Goal: Task Accomplishment & Management: Use online tool/utility

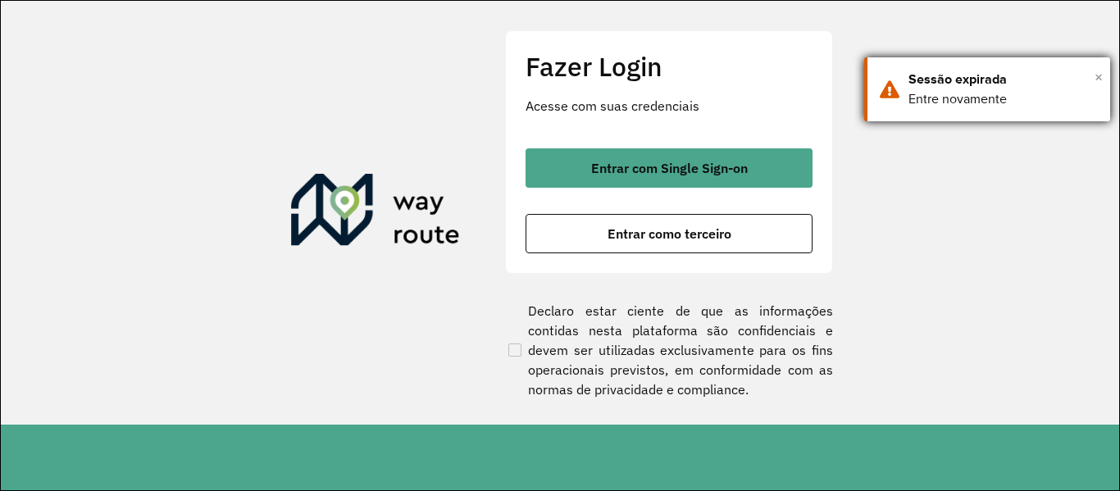
click at [1097, 78] on span "×" at bounding box center [1099, 77] width 8 height 25
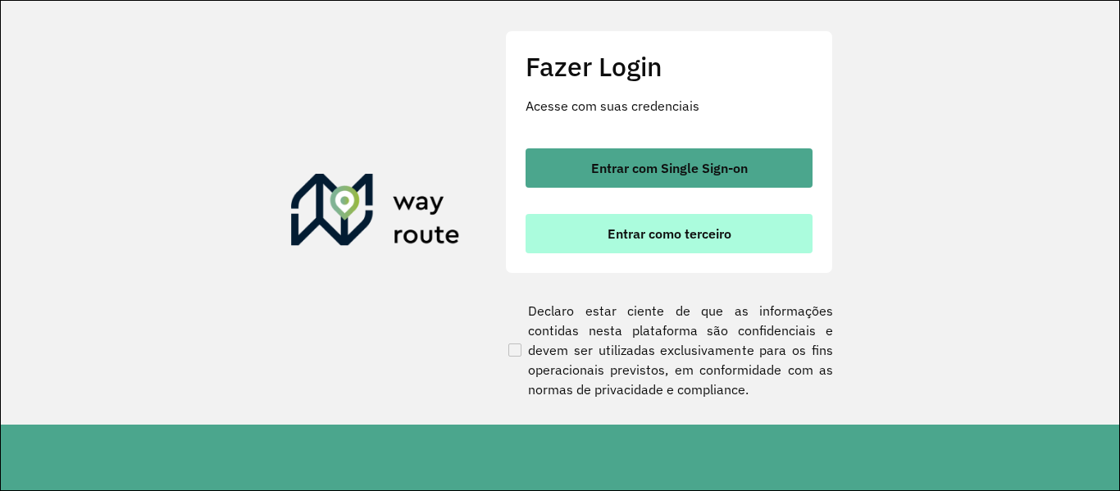
click at [690, 230] on span "Entrar como terceiro" at bounding box center [670, 233] width 124 height 13
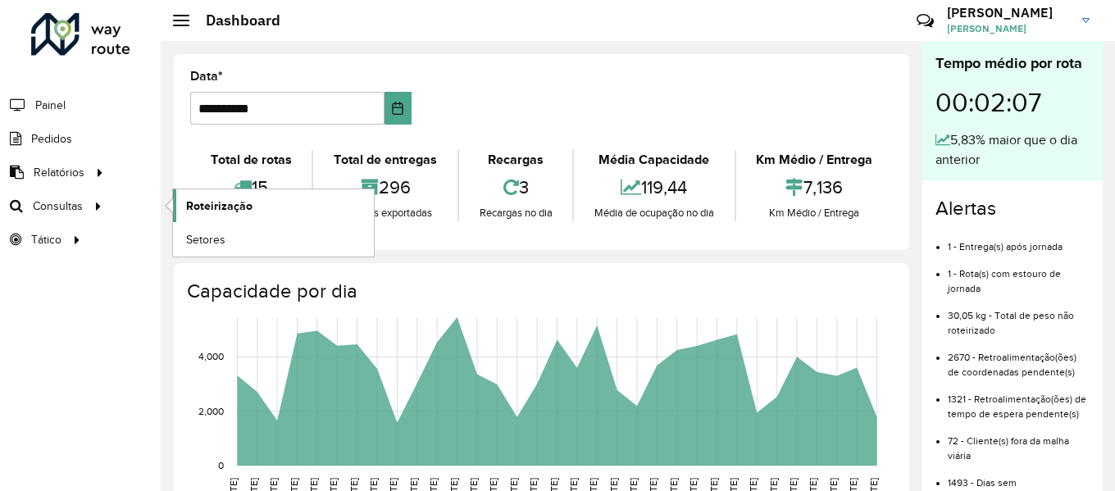
click at [224, 202] on span "Roteirização" at bounding box center [219, 206] width 66 height 17
click at [76, 200] on span "Consultas" at bounding box center [59, 206] width 53 height 17
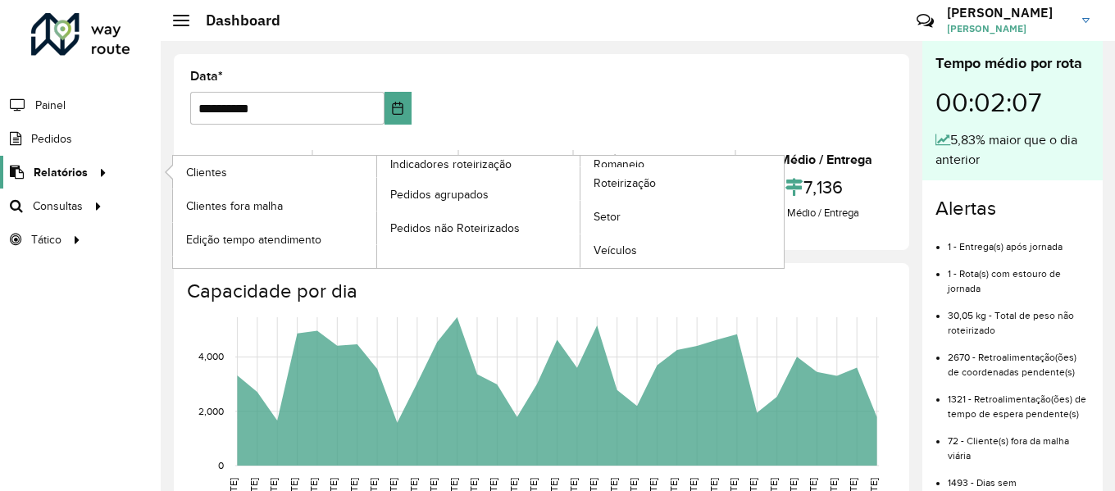
click at [84, 171] on span "Relatórios" at bounding box center [61, 172] width 54 height 17
click at [82, 171] on span "Relatórios" at bounding box center [61, 172] width 54 height 17
click at [622, 161] on span "Romaneio" at bounding box center [620, 164] width 53 height 17
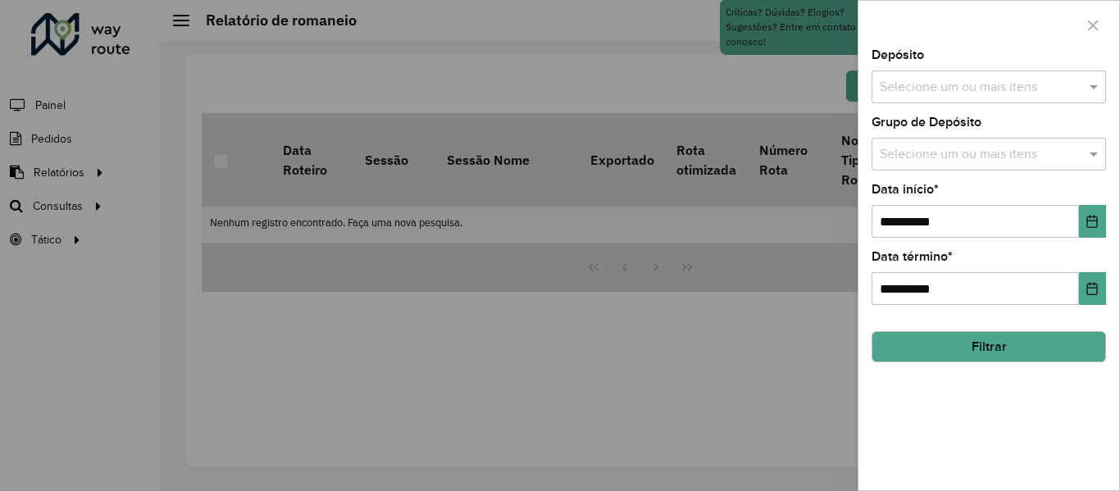
click at [995, 86] on input "text" at bounding box center [981, 88] width 210 height 20
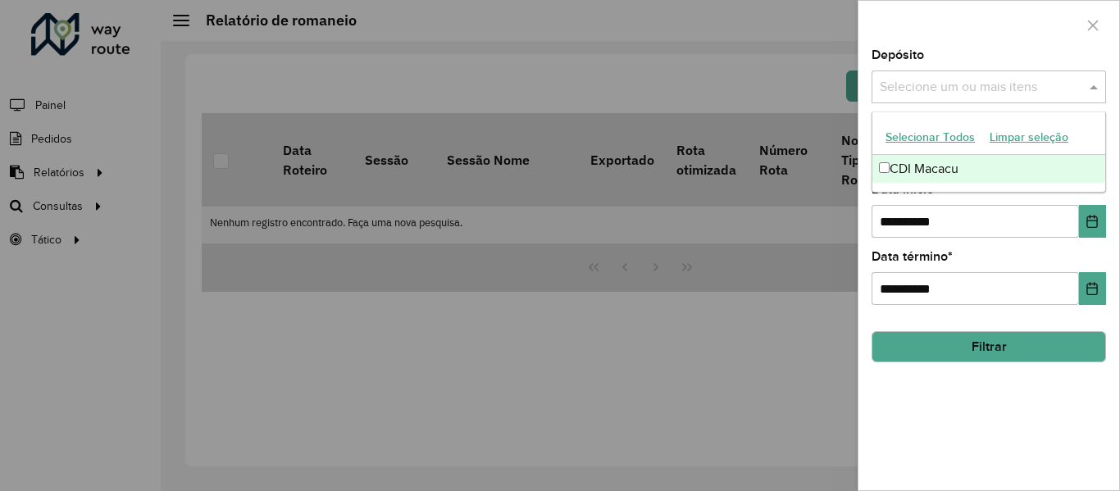
click at [947, 168] on div "CDI Macacu" at bounding box center [989, 169] width 233 height 28
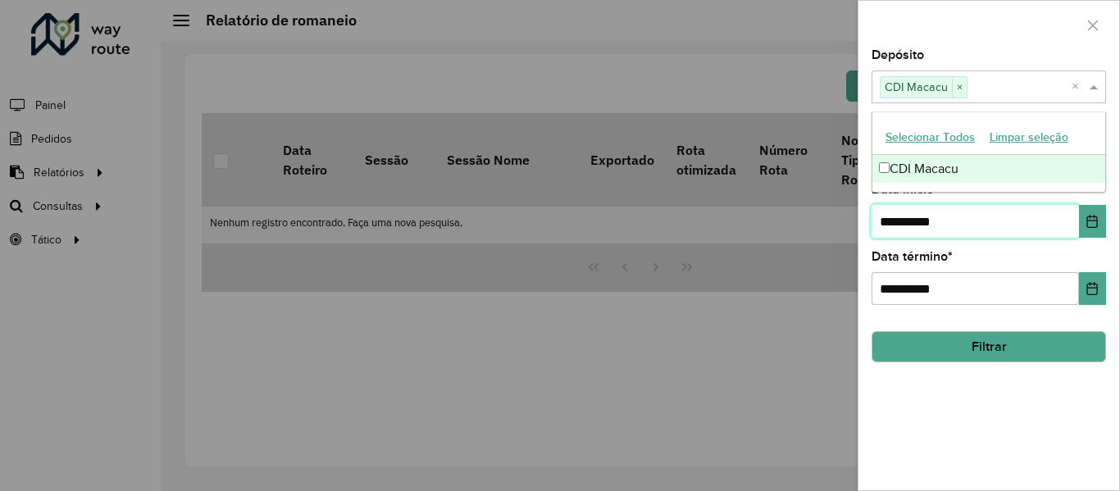
click at [1047, 215] on input "**********" at bounding box center [976, 221] width 208 height 33
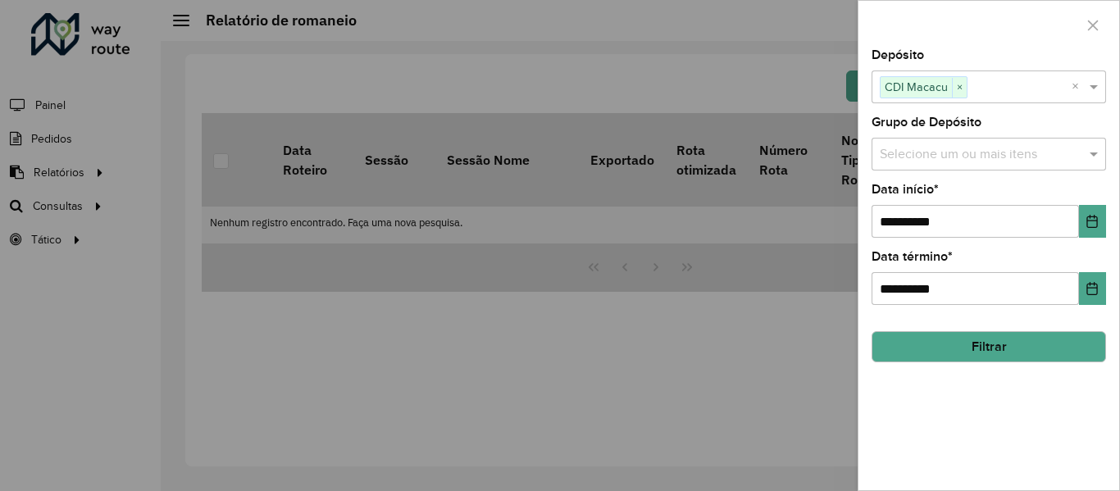
click at [1014, 349] on button "Filtrar" at bounding box center [989, 346] width 235 height 31
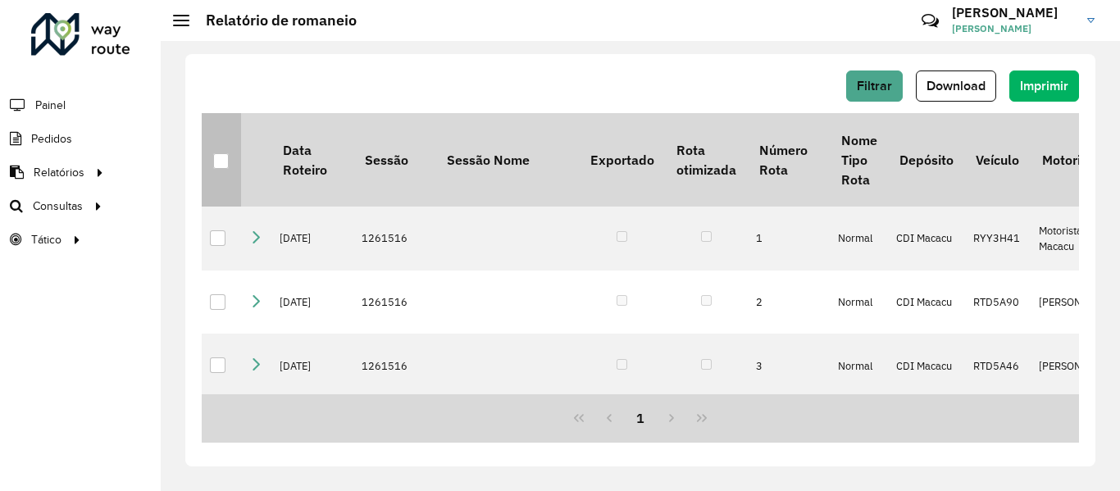
click at [218, 164] on div at bounding box center [221, 161] width 16 height 16
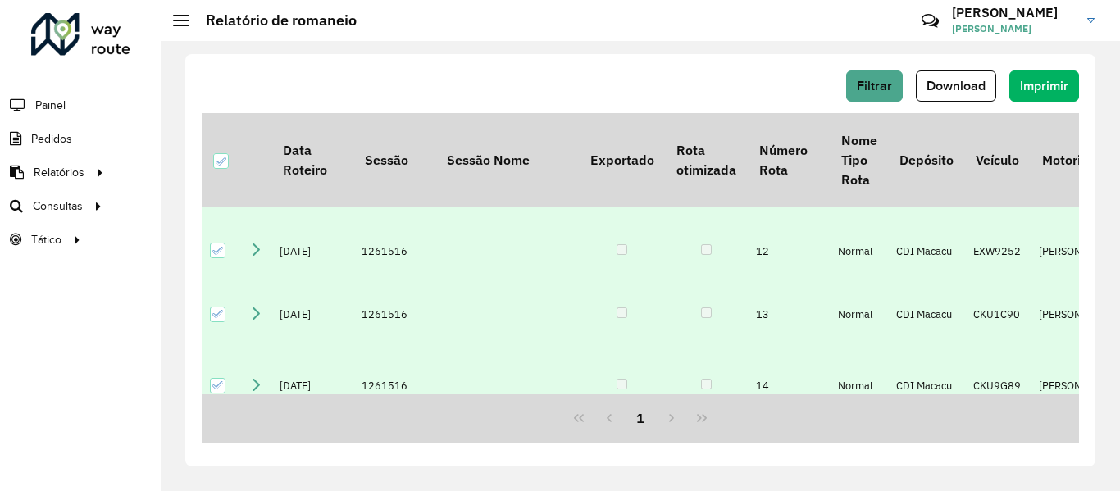
scroll to position [960, 0]
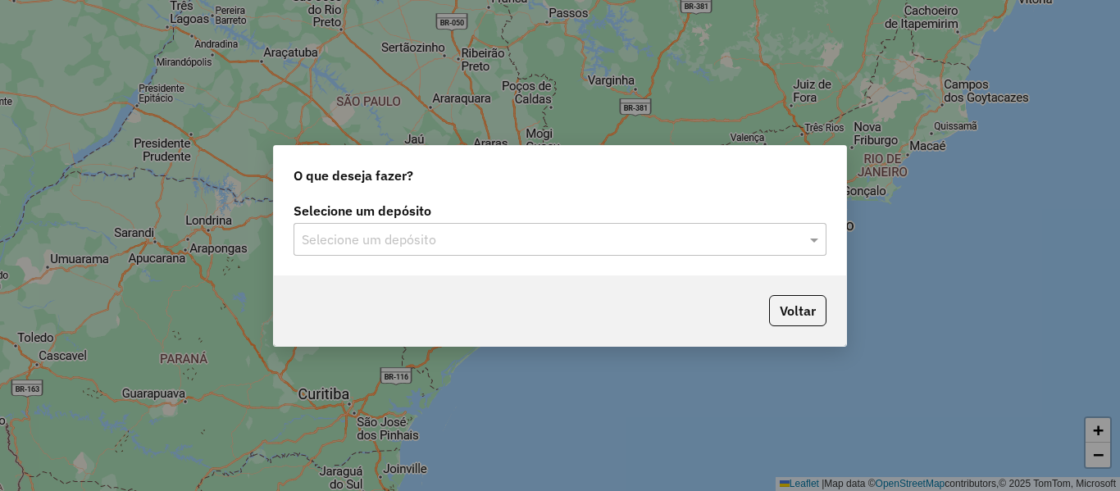
click at [363, 245] on input "text" at bounding box center [544, 240] width 484 height 20
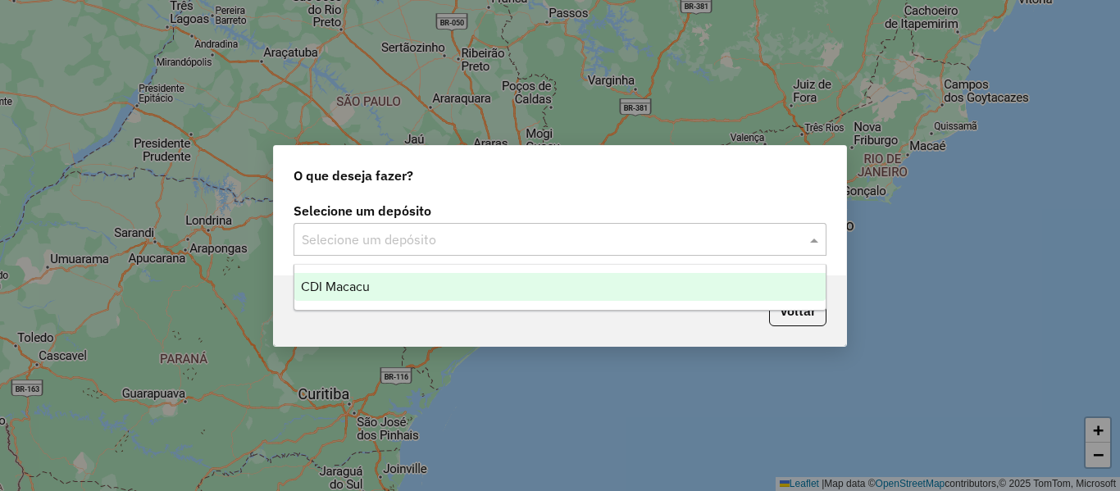
click at [370, 294] on div "CDI Macacu" at bounding box center [559, 287] width 531 height 28
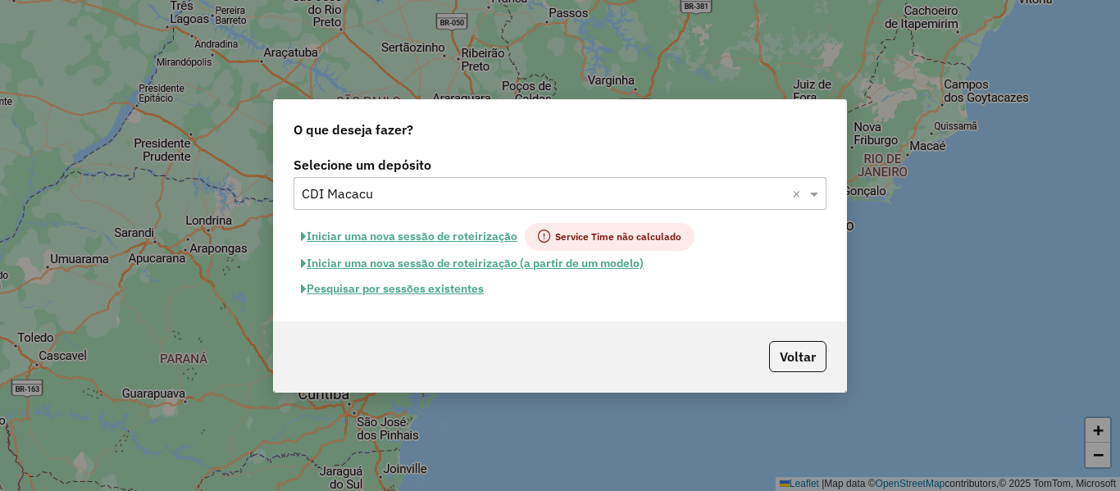
click at [461, 240] on button "Iniciar uma nova sessão de roteirização" at bounding box center [409, 237] width 231 height 28
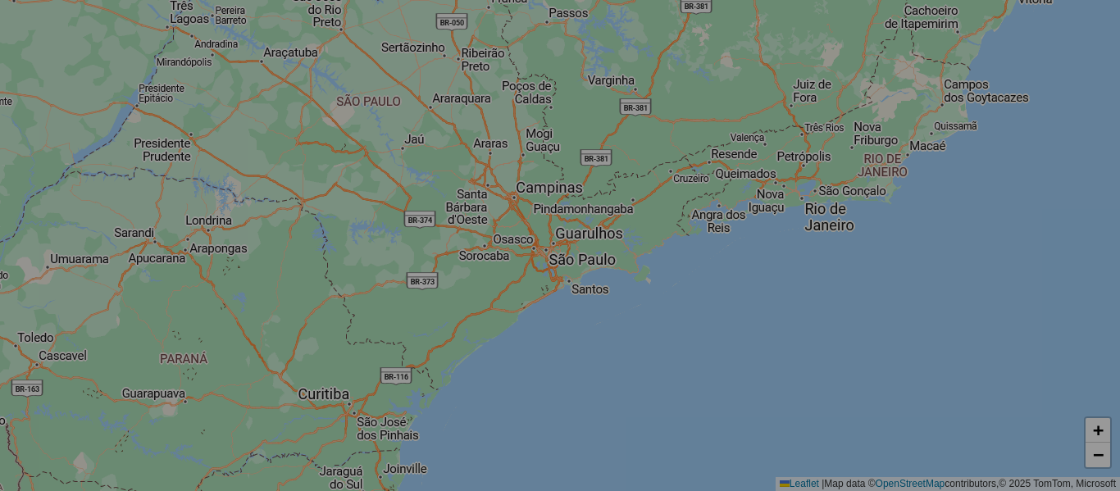
select select "*"
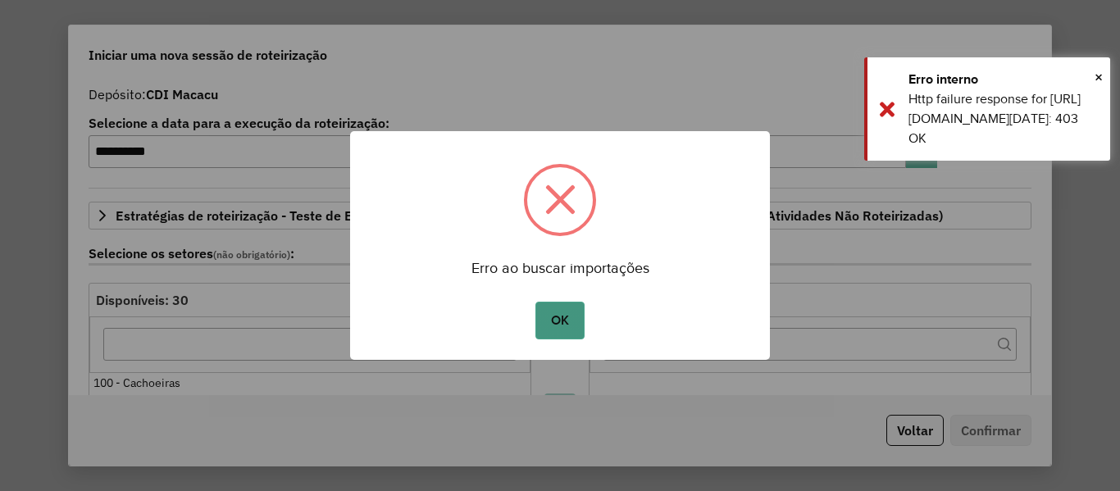
click at [556, 322] on button "OK" at bounding box center [560, 321] width 48 height 38
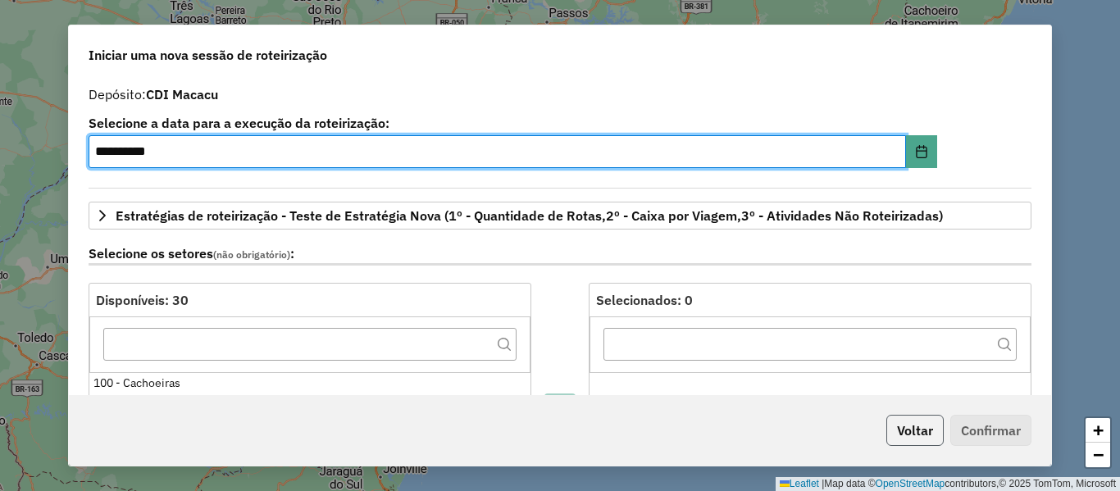
click at [919, 431] on button "Voltar" at bounding box center [915, 430] width 57 height 31
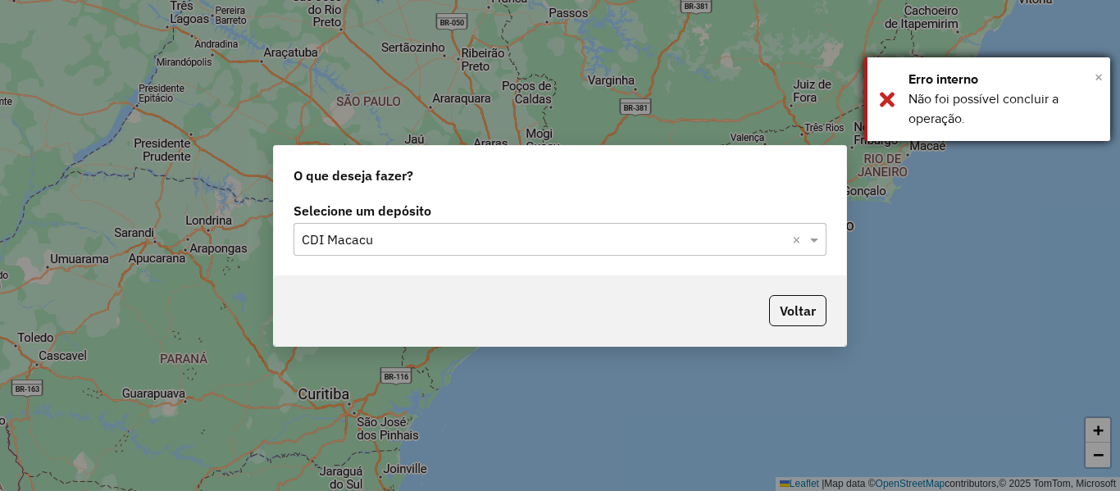
click at [1102, 75] on span "×" at bounding box center [1099, 77] width 8 height 18
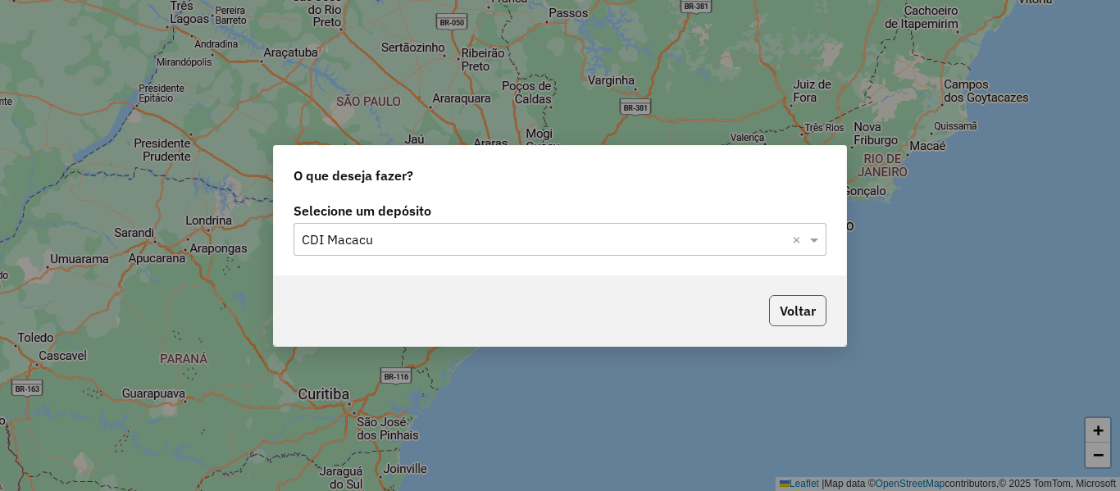
click at [810, 315] on button "Voltar" at bounding box center [797, 310] width 57 height 31
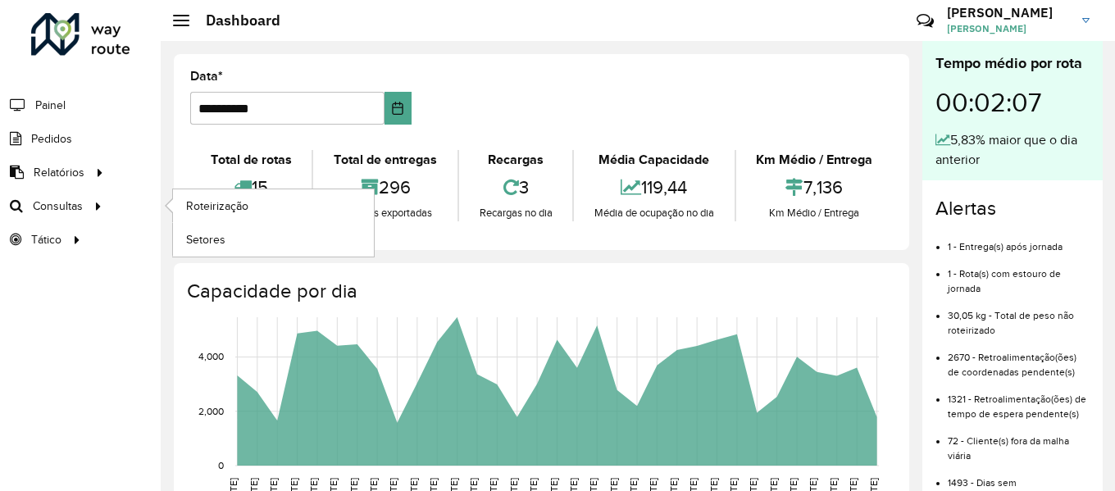
drag, startPoint x: 73, startPoint y: 203, endPoint x: 119, endPoint y: 200, distance: 46.0
click at [73, 203] on span "Consultas" at bounding box center [58, 206] width 50 height 17
click at [92, 207] on icon at bounding box center [99, 205] width 14 height 25
click at [230, 198] on span "Roteirização" at bounding box center [219, 206] width 66 height 17
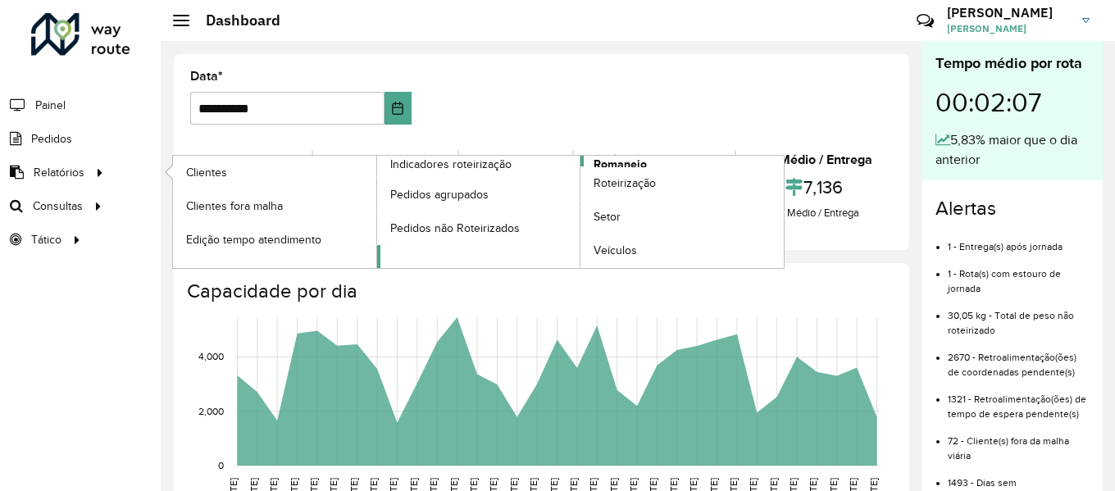
click at [638, 159] on span "Romaneio" at bounding box center [620, 164] width 53 height 17
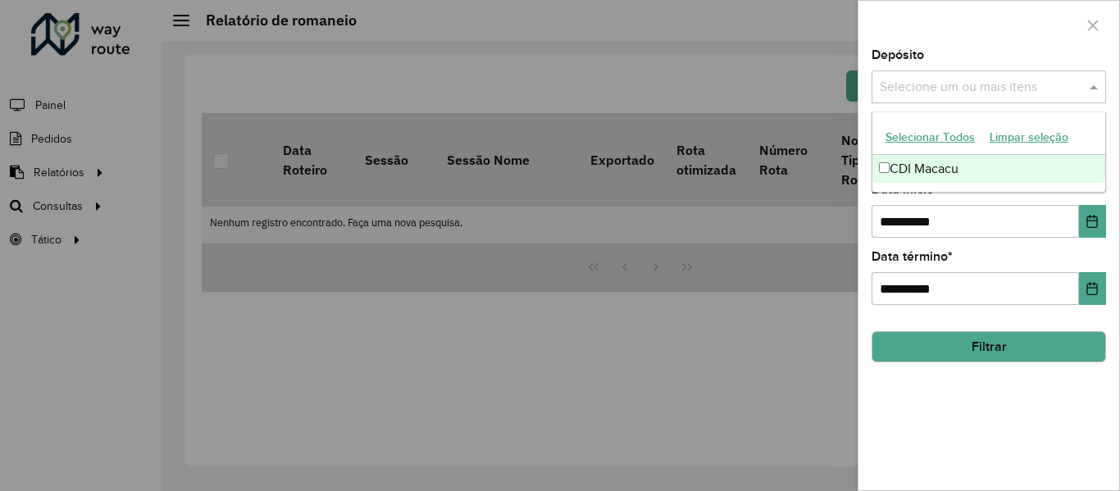
click at [959, 91] on input "text" at bounding box center [981, 88] width 210 height 20
click at [961, 165] on div "CDI Macacu" at bounding box center [989, 169] width 233 height 28
click at [992, 338] on button "Filtrar" at bounding box center [989, 346] width 235 height 31
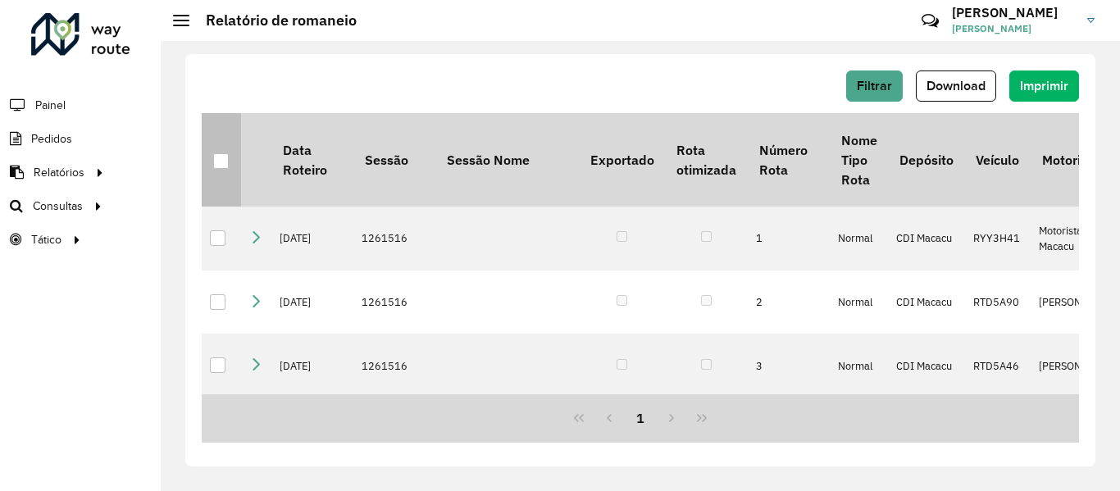
click at [221, 169] on div at bounding box center [221, 161] width 16 height 16
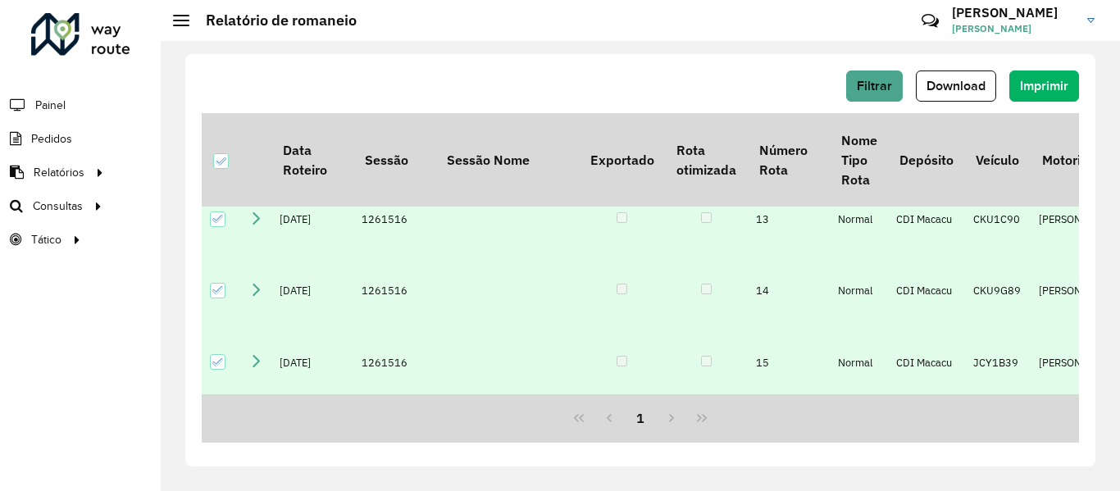
scroll to position [960, 0]
click at [956, 84] on span "Download" at bounding box center [956, 86] width 59 height 14
click at [864, 84] on span "Filtrar" at bounding box center [874, 86] width 35 height 14
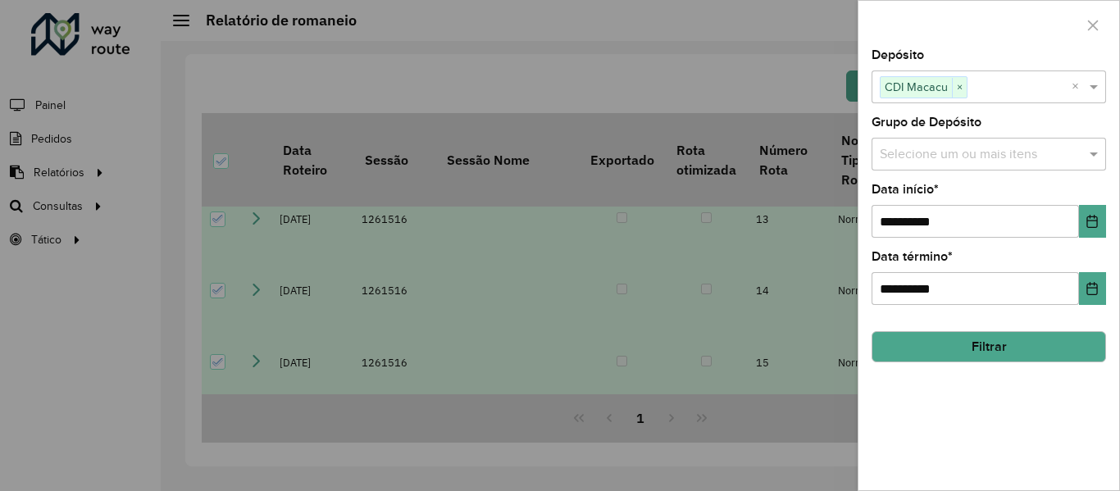
click at [1106, 23] on div at bounding box center [989, 25] width 261 height 48
drag, startPoint x: 1096, startPoint y: 24, endPoint x: 1081, endPoint y: 25, distance: 14.9
click at [1095, 24] on icon "button" at bounding box center [1093, 25] width 13 height 13
